Goal: Task Accomplishment & Management: Use online tool/utility

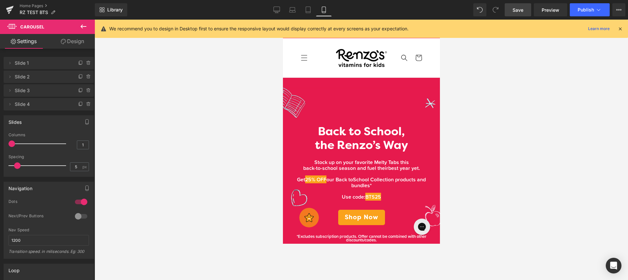
click at [527, 8] on link "Save" at bounding box center [518, 9] width 26 height 13
click at [31, 6] on link "Home Pages" at bounding box center [57, 5] width 75 height 5
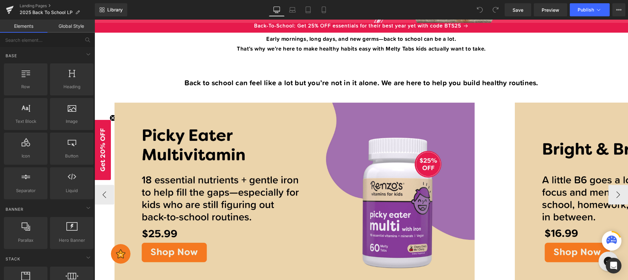
scroll to position [255, 0]
click at [551, 10] on span "Preview" at bounding box center [551, 10] width 18 height 7
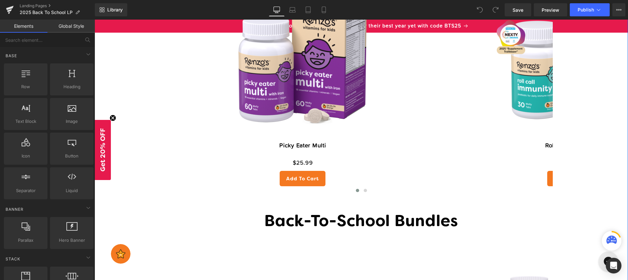
scroll to position [1167, 0]
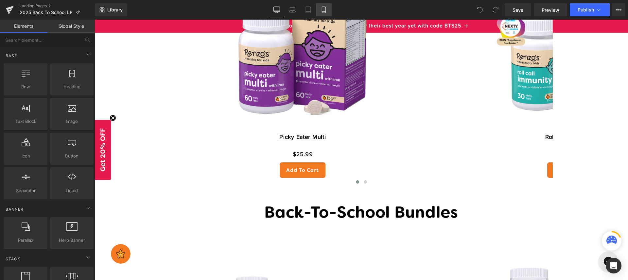
click at [322, 9] on icon at bounding box center [324, 10] width 7 height 7
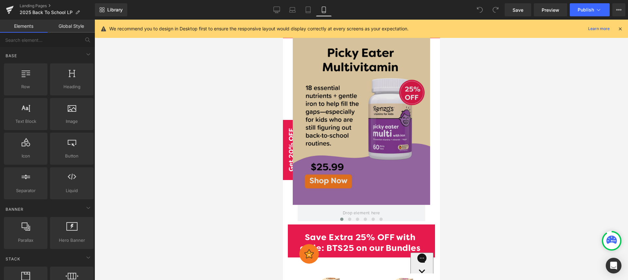
scroll to position [382, 0]
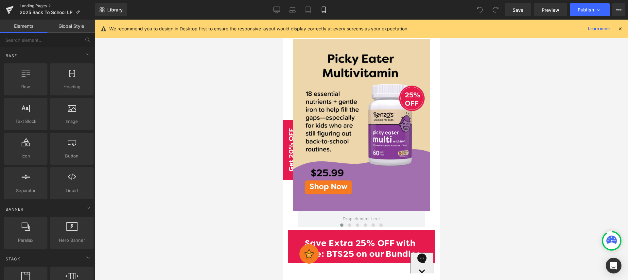
click at [38, 7] on link "Landing Pages" at bounding box center [57, 5] width 75 height 5
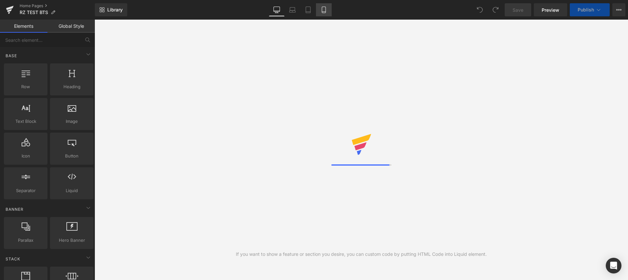
click at [325, 10] on icon at bounding box center [324, 10] width 4 height 6
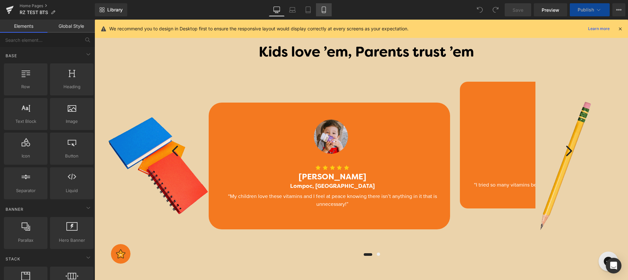
scroll to position [1589, 0]
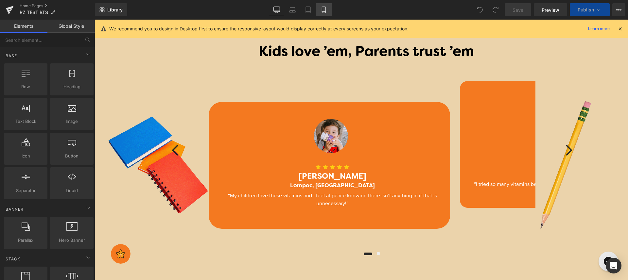
click at [322, 10] on icon at bounding box center [324, 10] width 7 height 7
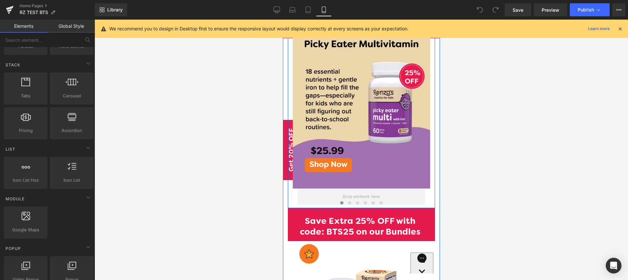
scroll to position [403, 0]
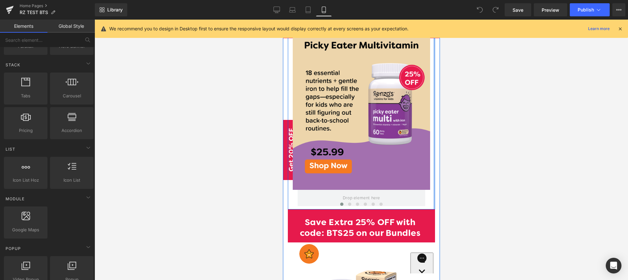
click at [433, 101] on div at bounding box center [434, 113] width 2 height 191
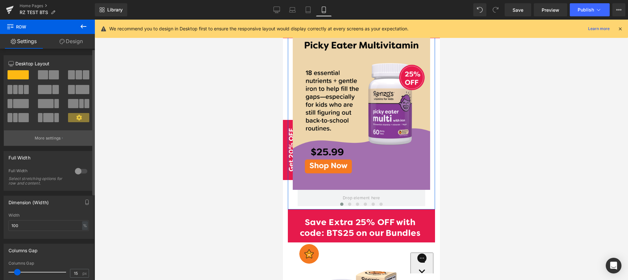
click at [54, 139] on p "More settings" at bounding box center [48, 138] width 26 height 6
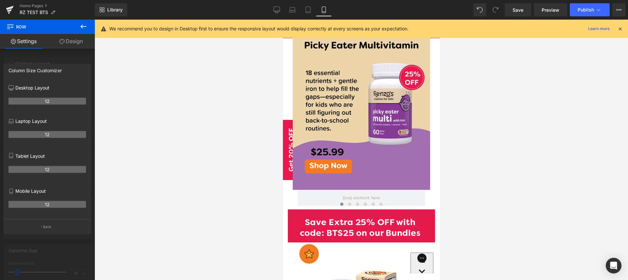
click at [77, 30] on button at bounding box center [83, 27] width 23 height 14
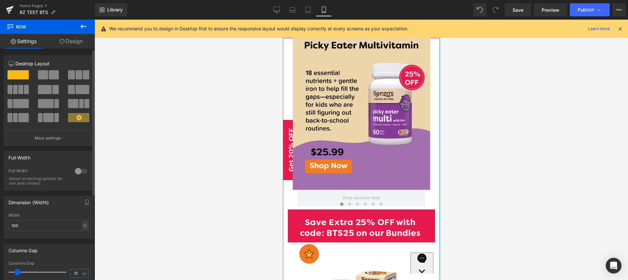
click at [79, 174] on div at bounding box center [81, 171] width 16 height 10
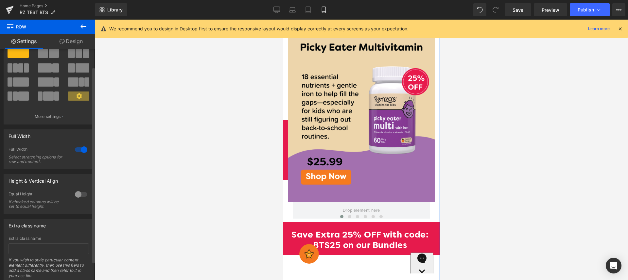
scroll to position [22, 0]
click at [75, 195] on div at bounding box center [81, 194] width 16 height 10
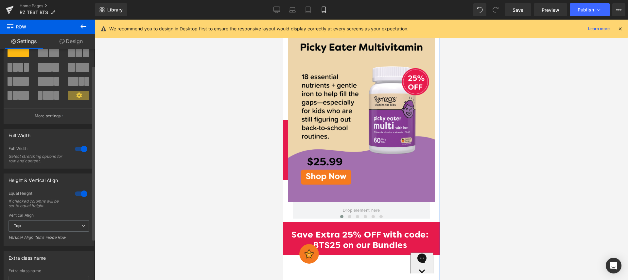
click at [75, 195] on div at bounding box center [81, 194] width 16 height 10
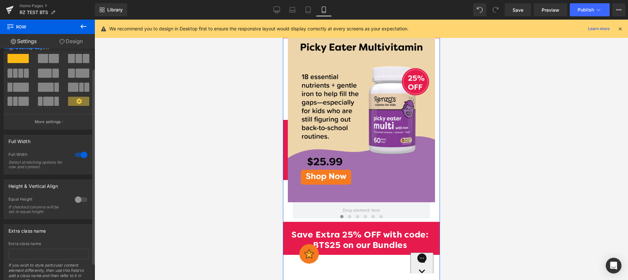
scroll to position [0, 0]
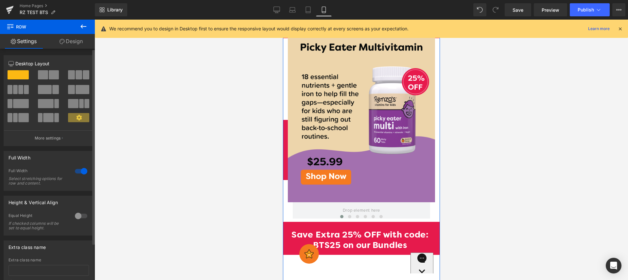
click at [73, 117] on span at bounding box center [78, 117] width 21 height 9
click at [53, 138] on p "More settings" at bounding box center [48, 138] width 26 height 6
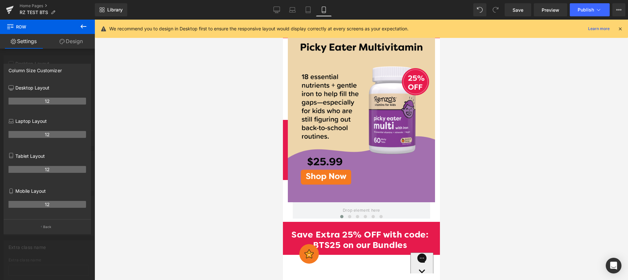
click at [82, 28] on icon at bounding box center [83, 27] width 8 height 8
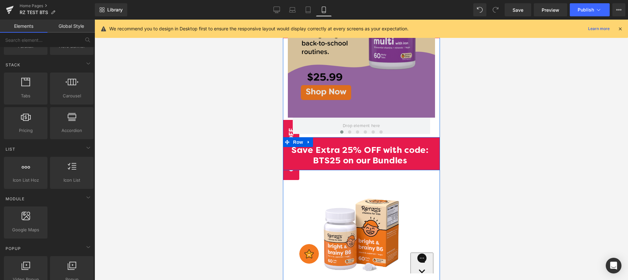
scroll to position [485, 0]
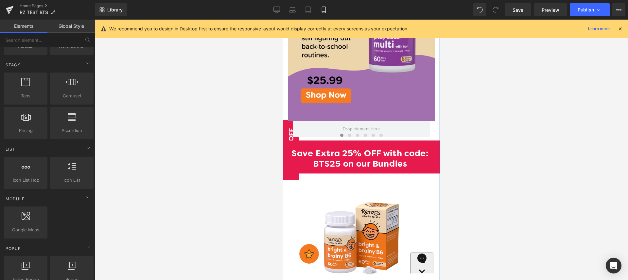
click at [292, 167] on h1 "Save Extra 25% OFF with code: BTS25 on our Bundles" at bounding box center [360, 159] width 145 height 21
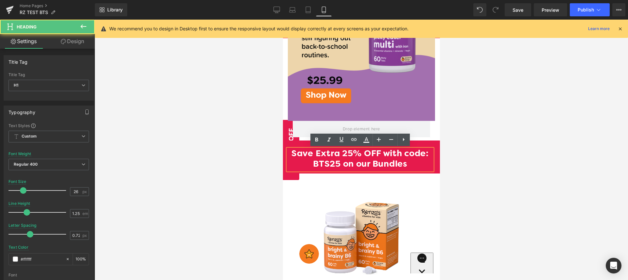
click at [319, 167] on h1 "Save Extra 25% OFF with code: BTS25 on our Bundles" at bounding box center [360, 159] width 145 height 21
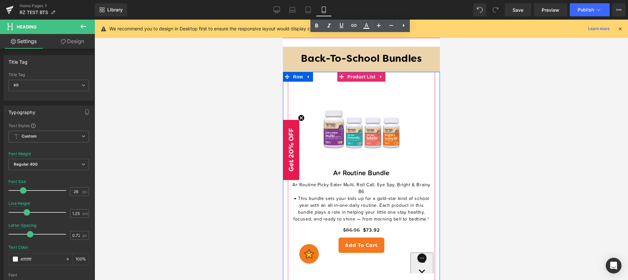
scroll to position [1086, 0]
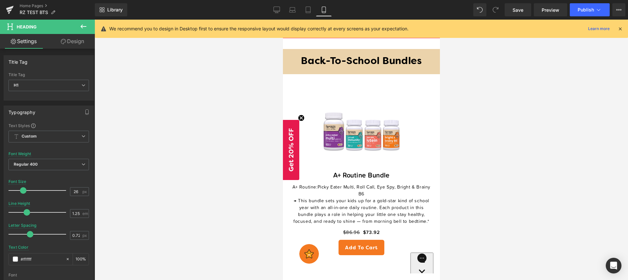
click at [86, 24] on icon at bounding box center [83, 27] width 8 height 8
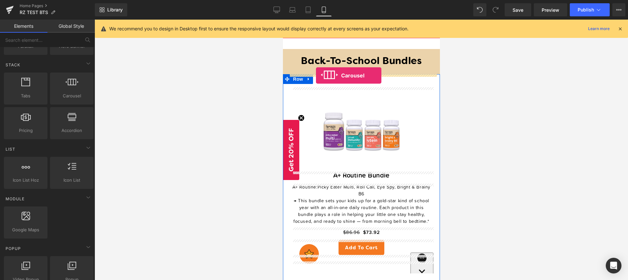
drag, startPoint x: 348, startPoint y: 106, endPoint x: 316, endPoint y: 76, distance: 44.2
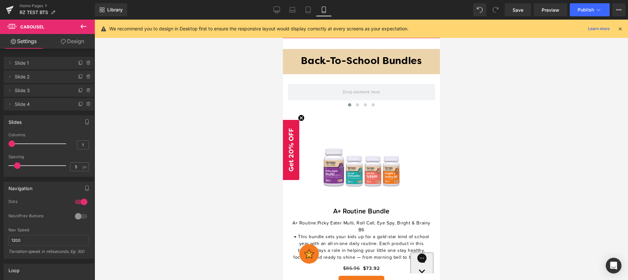
click at [82, 29] on icon at bounding box center [83, 27] width 8 height 8
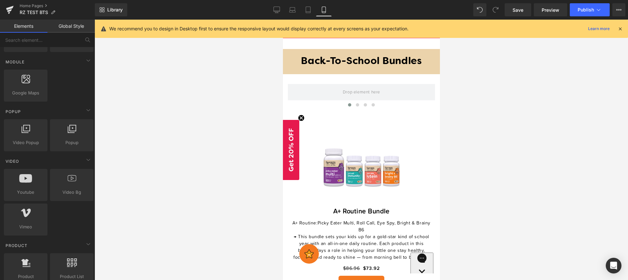
scroll to position [432, 0]
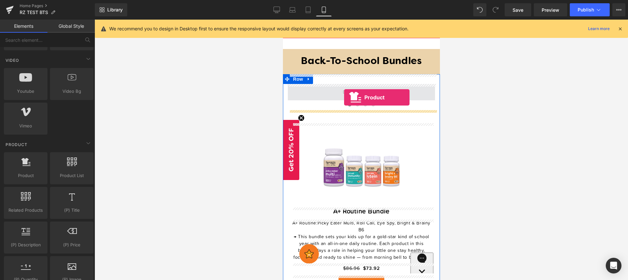
drag, startPoint x: 314, startPoint y: 198, endPoint x: 344, endPoint y: 97, distance: 104.4
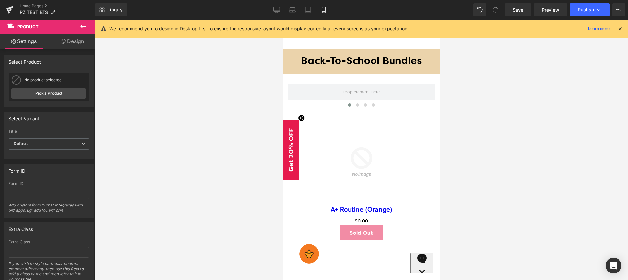
click at [85, 25] on icon at bounding box center [83, 27] width 8 height 8
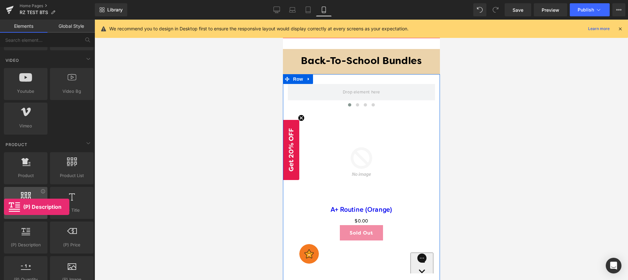
drag, startPoint x: 39, startPoint y: 233, endPoint x: 4, endPoint y: 207, distance: 43.6
click at [4, 207] on div "Product products, goods, sells Product List products, lists, collections, goods…" at bounding box center [49, 272] width 92 height 243
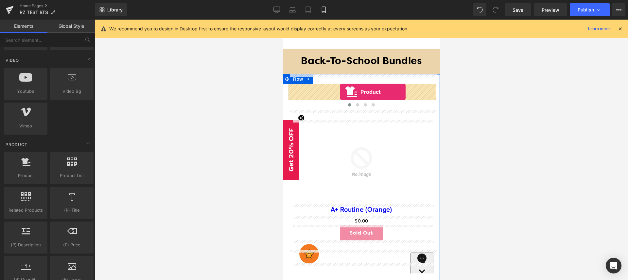
drag, startPoint x: 312, startPoint y: 197, endPoint x: 340, endPoint y: 92, distance: 107.9
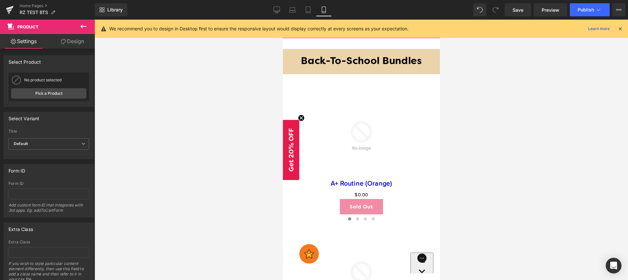
click at [83, 29] on icon at bounding box center [83, 27] width 8 height 8
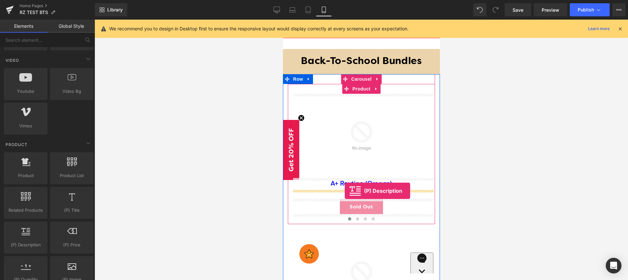
drag, startPoint x: 316, startPoint y: 253, endPoint x: 344, endPoint y: 191, distance: 67.9
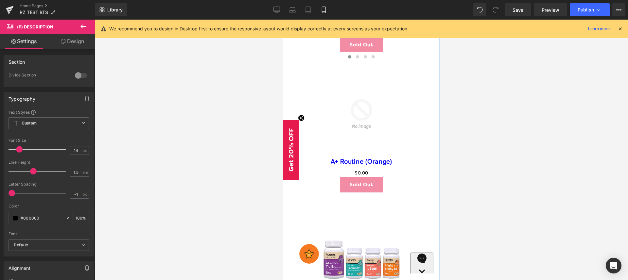
scroll to position [1299, 0]
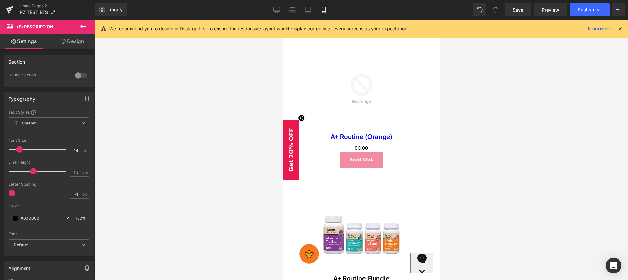
click at [363, 116] on img at bounding box center [361, 89] width 84 height 84
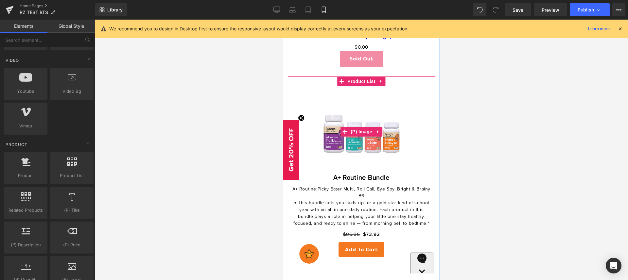
scroll to position [1314, 0]
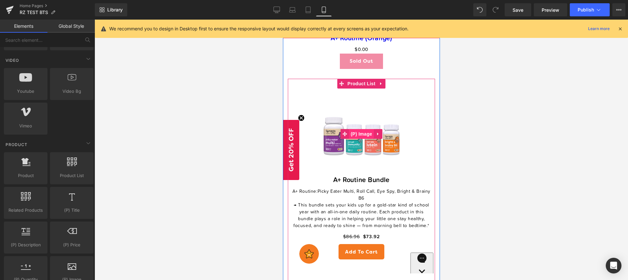
click at [368, 137] on span "(P) Image" at bounding box center [361, 134] width 25 height 10
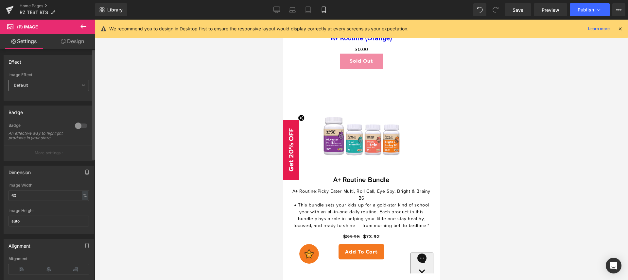
click at [61, 88] on span "Default" at bounding box center [49, 85] width 80 height 11
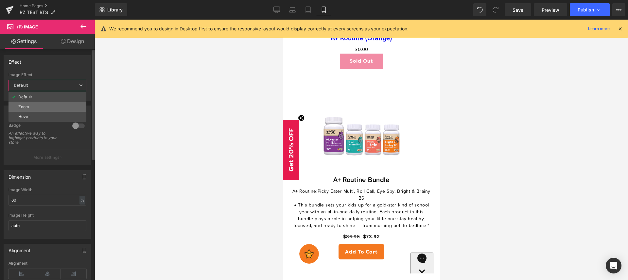
click at [49, 110] on li "Zoom" at bounding box center [48, 107] width 78 height 10
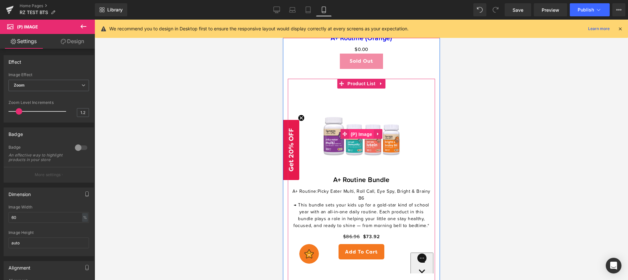
click at [365, 136] on span "(P) Image" at bounding box center [361, 135] width 25 height 10
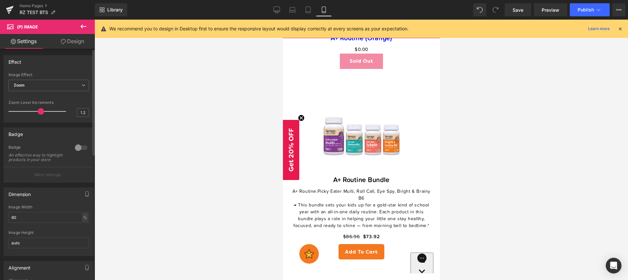
drag, startPoint x: 19, startPoint y: 112, endPoint x: 39, endPoint y: 114, distance: 20.1
click at [39, 114] on span at bounding box center [41, 111] width 7 height 7
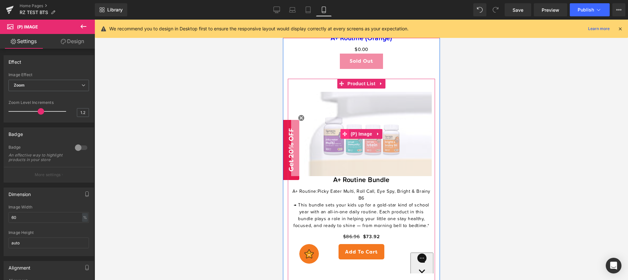
click at [348, 134] on span at bounding box center [344, 134] width 9 height 10
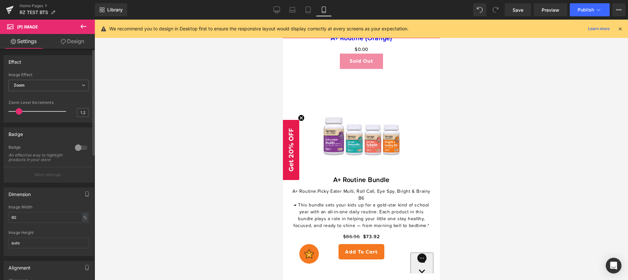
drag, startPoint x: 39, startPoint y: 113, endPoint x: 19, endPoint y: 114, distance: 20.0
click at [19, 114] on span at bounding box center [19, 111] width 7 height 7
click at [36, 83] on span "Zoom" at bounding box center [49, 85] width 80 height 11
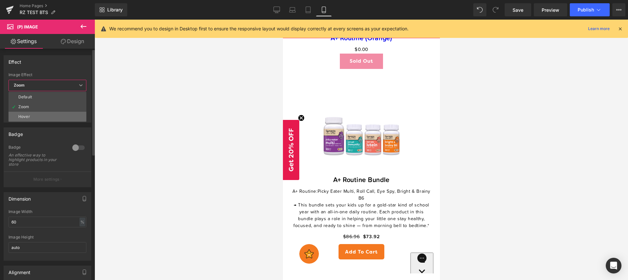
click at [39, 115] on li "Hover" at bounding box center [48, 117] width 78 height 10
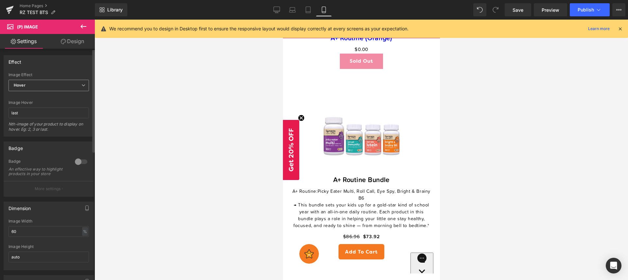
click at [71, 88] on span "Hover" at bounding box center [49, 85] width 80 height 11
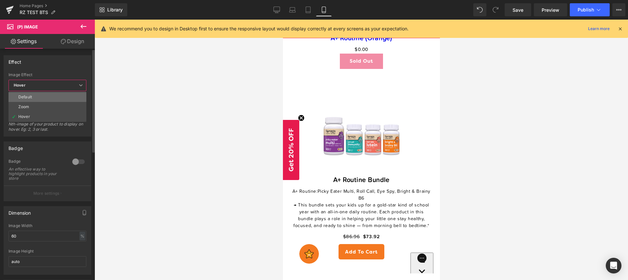
click at [71, 97] on li "Default" at bounding box center [48, 97] width 78 height 10
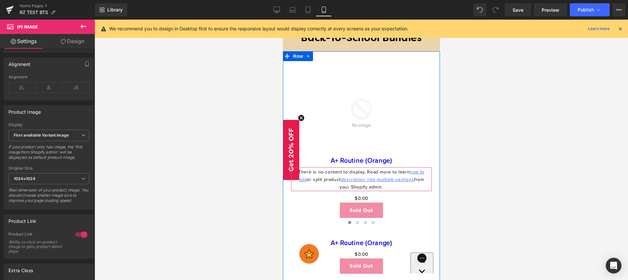
scroll to position [1108, 0]
